Goal: Task Accomplishment & Management: Use online tool/utility

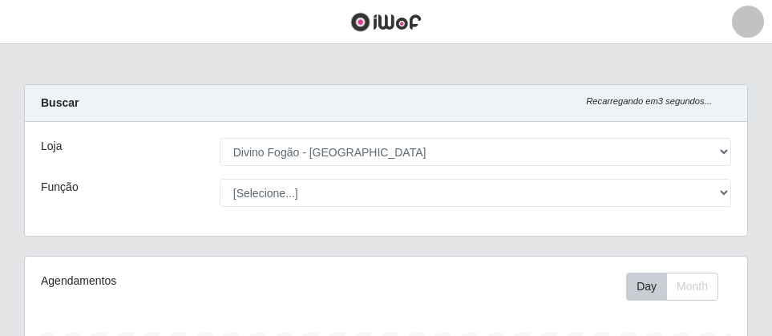
select select "499"
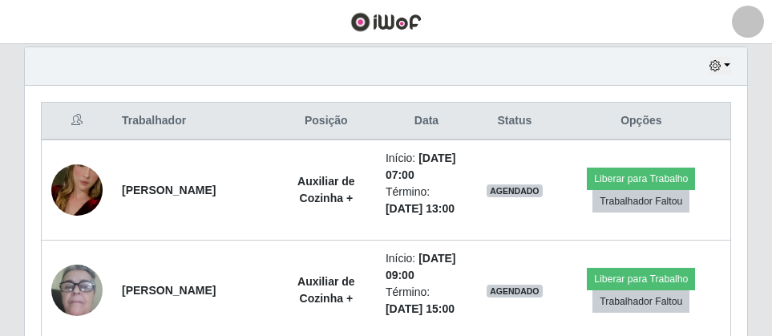
scroll to position [333, 722]
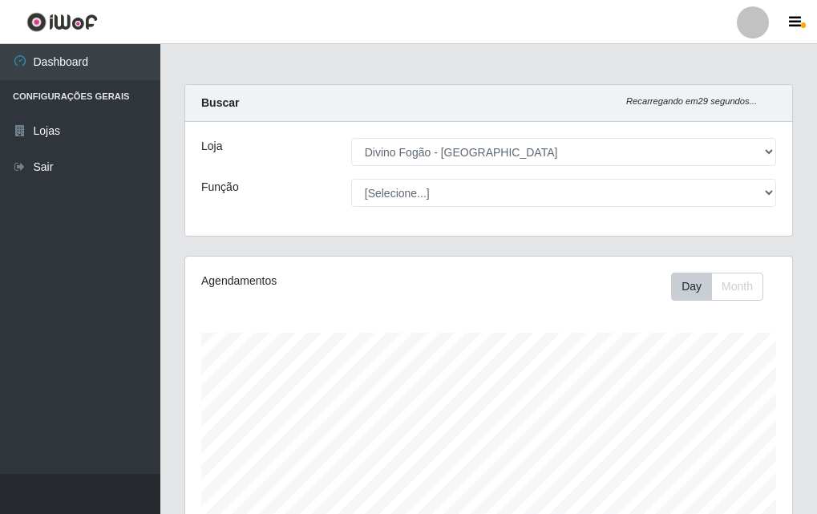
select select "499"
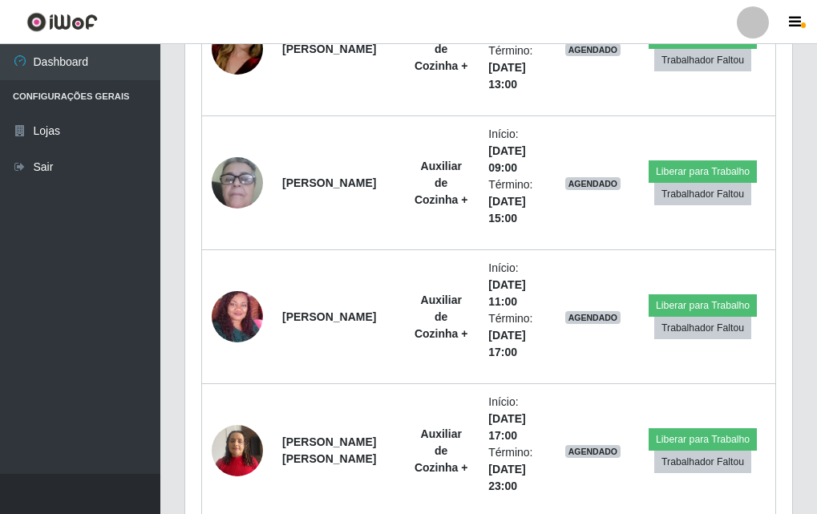
scroll to position [333, 607]
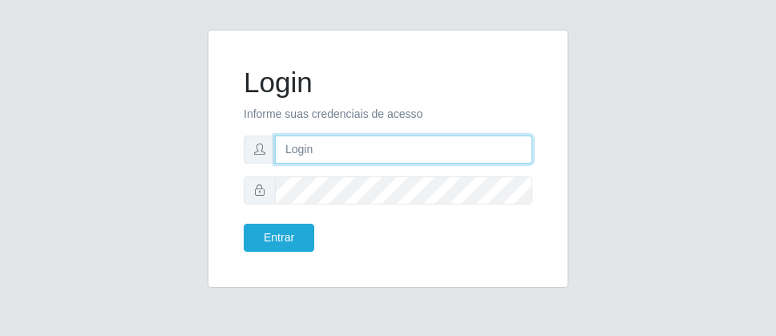
click at [316, 140] on input "text" at bounding box center [403, 149] width 257 height 28
type input "[PERSON_NAME]"
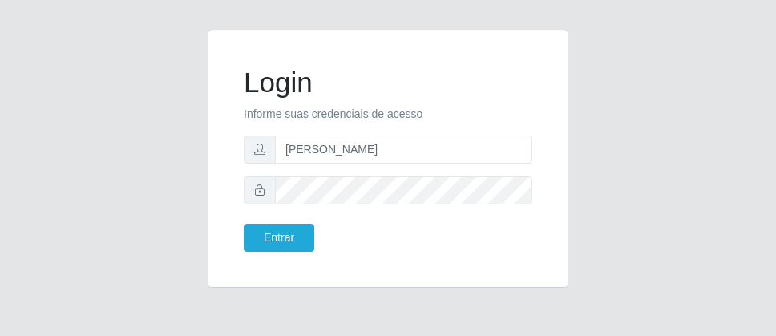
click at [385, 174] on form "Login Informe suas credenciais de acesso jose@roberto Entrar" at bounding box center [388, 159] width 288 height 186
click at [250, 240] on button "Entrar" at bounding box center [279, 238] width 71 height 28
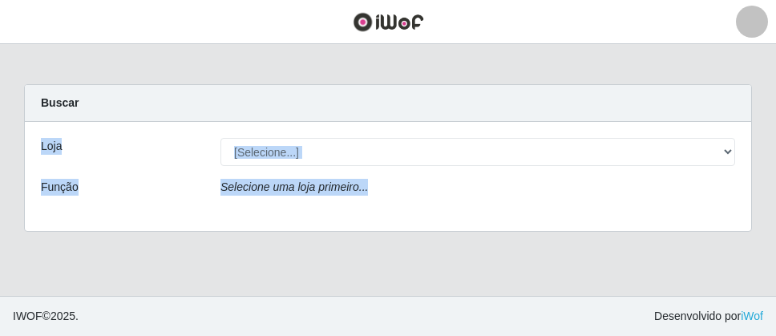
drag, startPoint x: 772, startPoint y: 92, endPoint x: 729, endPoint y: 252, distance: 165.0
click at [729, 252] on main "Carregando... Buscar Loja [Selecione...] Divino Fogão - Campina Grande Função S…" at bounding box center [388, 170] width 776 height 252
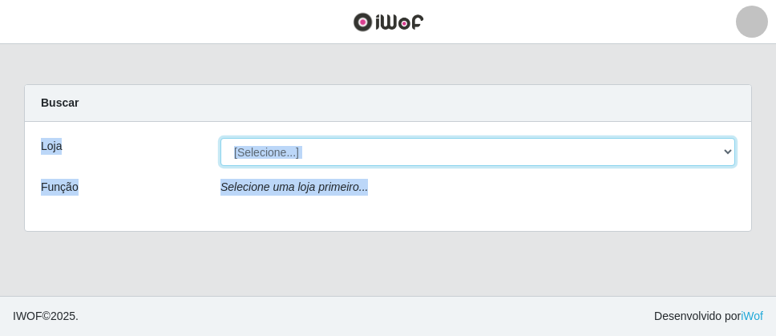
click at [732, 164] on select "[Selecione...] Divino Fogão - Campina Grande" at bounding box center [477, 152] width 514 height 28
select select "499"
click at [220, 138] on select "[Selecione...] Divino Fogão - Campina Grande" at bounding box center [477, 152] width 514 height 28
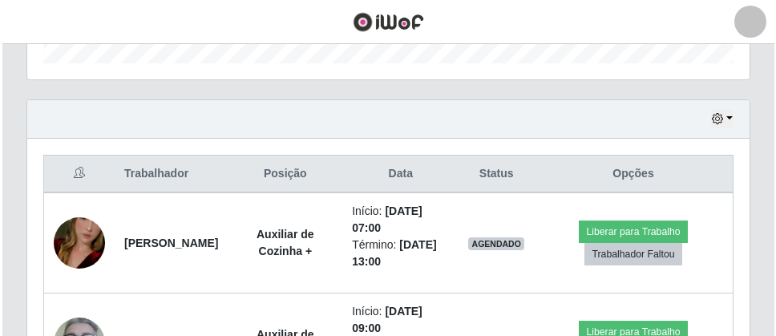
scroll to position [574, 0]
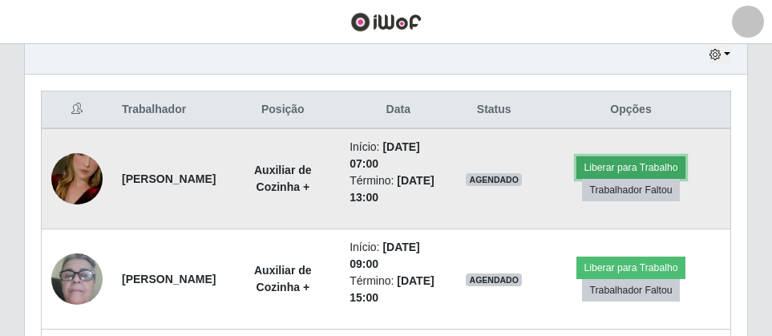
click at [667, 169] on button "Liberar para Trabalho" at bounding box center [630, 167] width 108 height 22
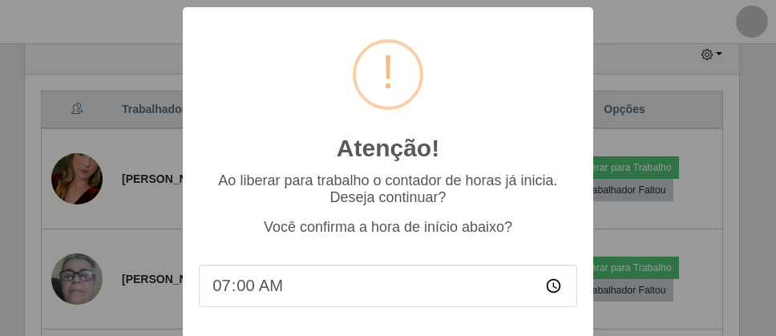
scroll to position [333, 714]
click at [351, 301] on input "07:00" at bounding box center [388, 285] width 378 height 42
click at [289, 293] on input "07:00" at bounding box center [388, 285] width 378 height 42
type input "07:20"
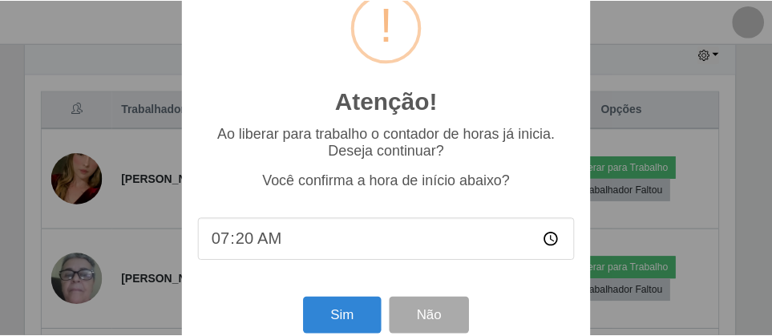
scroll to position [83, 0]
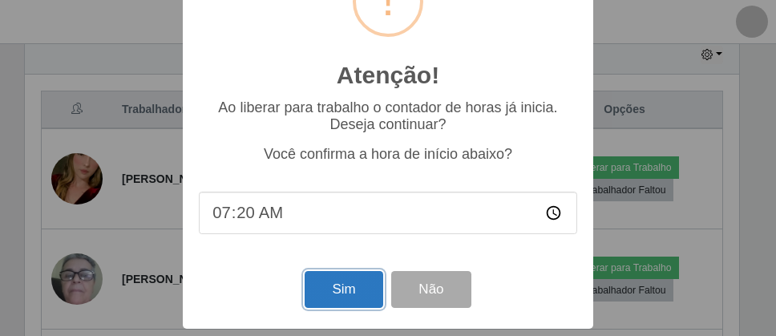
click at [335, 287] on button "Sim" at bounding box center [344, 290] width 78 height 38
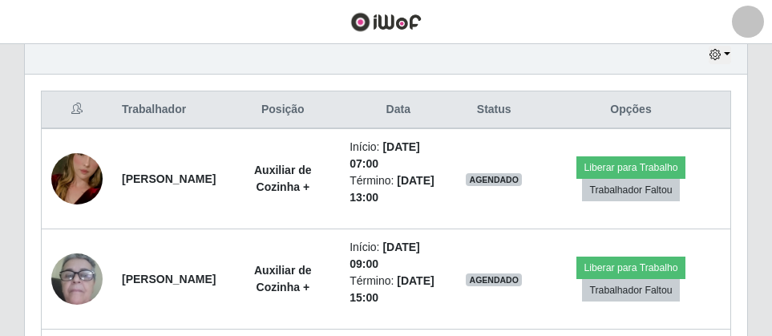
scroll to position [333, 714]
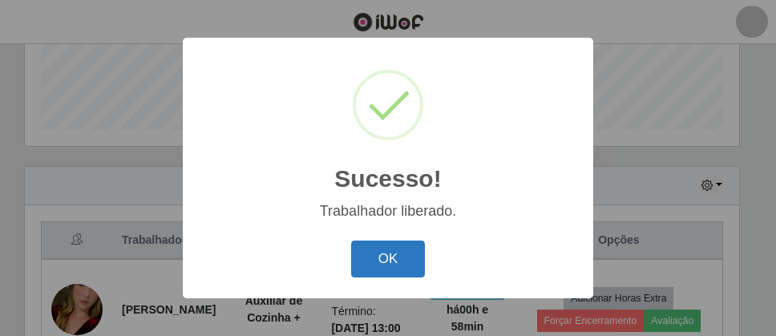
click at [419, 268] on button "OK" at bounding box center [388, 259] width 75 height 38
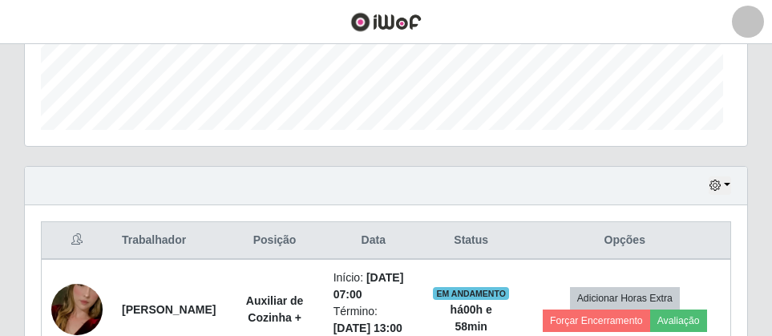
scroll to position [333, 722]
